Goal: Transaction & Acquisition: Purchase product/service

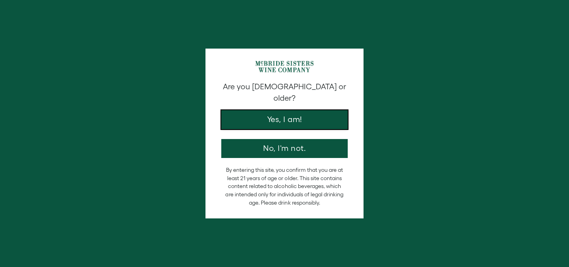
click at [246, 113] on button "Yes, I am!" at bounding box center [284, 119] width 127 height 19
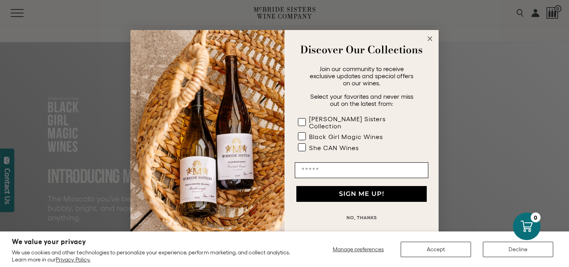
click at [433, 42] on circle "Close dialog" at bounding box center [430, 38] width 9 height 9
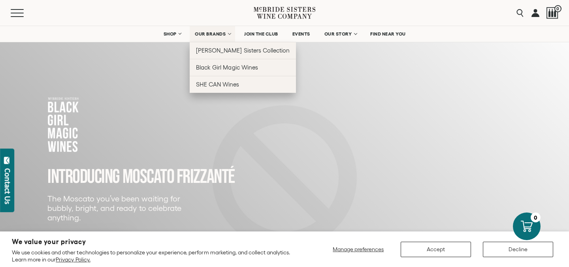
click at [209, 32] on span "OUR BRANDS" at bounding box center [210, 34] width 31 height 6
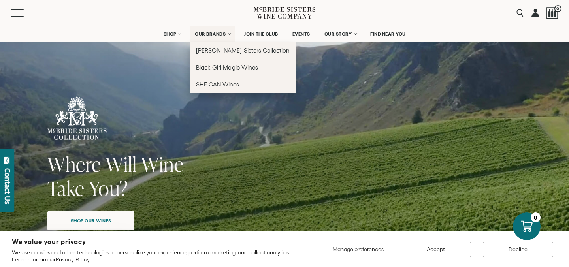
click at [213, 33] on span "OUR BRANDS" at bounding box center [210, 34] width 31 height 6
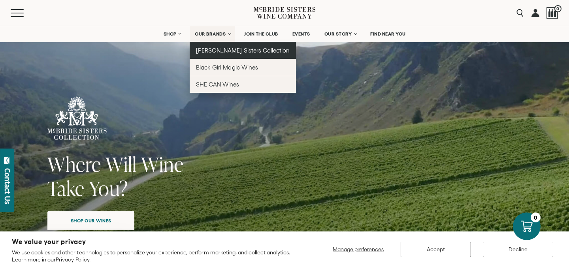
click at [218, 55] on link "[PERSON_NAME] Sisters Collection" at bounding box center [243, 50] width 106 height 17
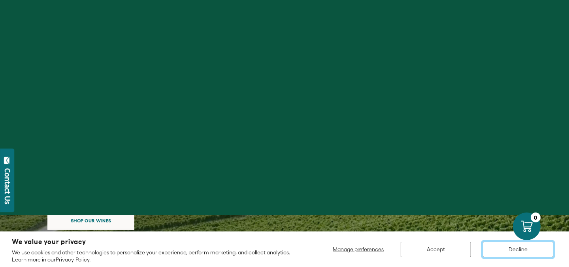
click at [489, 244] on button "Decline" at bounding box center [518, 249] width 70 height 15
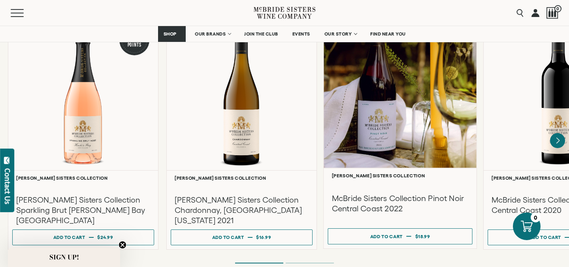
scroll to position [700, 0]
click at [418, 115] on div at bounding box center [400, 91] width 153 height 152
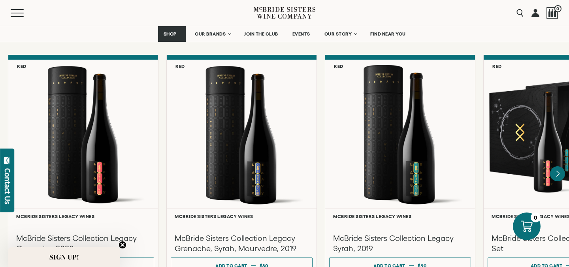
scroll to position [2086, 0]
